Goal: Navigation & Orientation: Go to known website

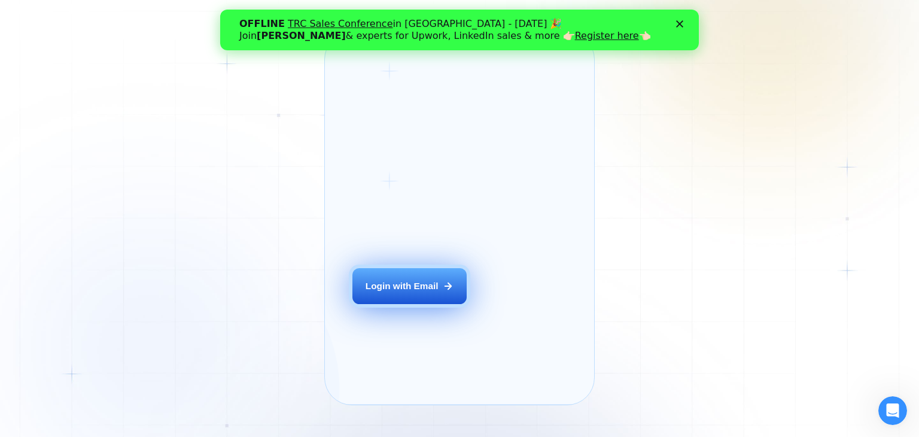
click at [437, 292] on div "Login with Email" at bounding box center [402, 286] width 73 height 13
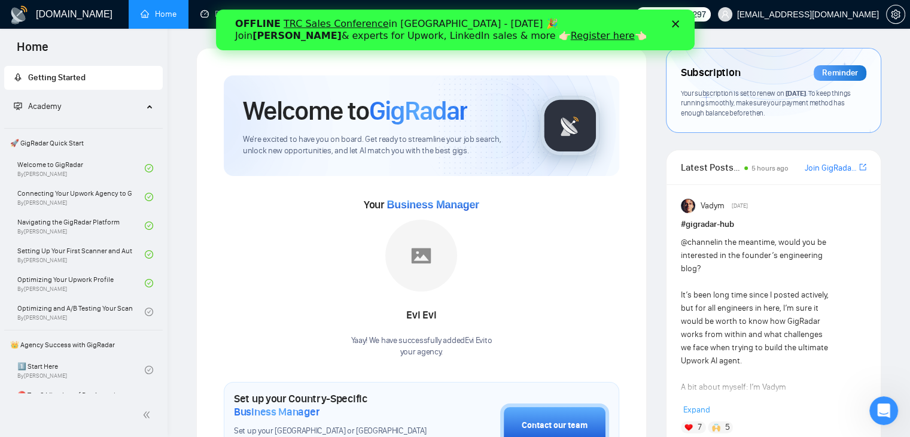
click at [676, 23] on polygon "Закрити" at bounding box center [675, 23] width 7 height 7
